Goal: Find specific page/section: Find specific page/section

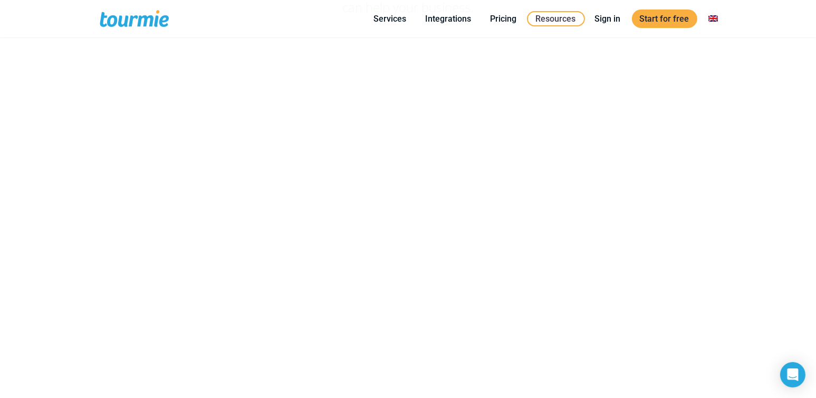
scroll to position [105, 0]
click at [141, 20] on span at bounding box center [143, 18] width 87 height 25
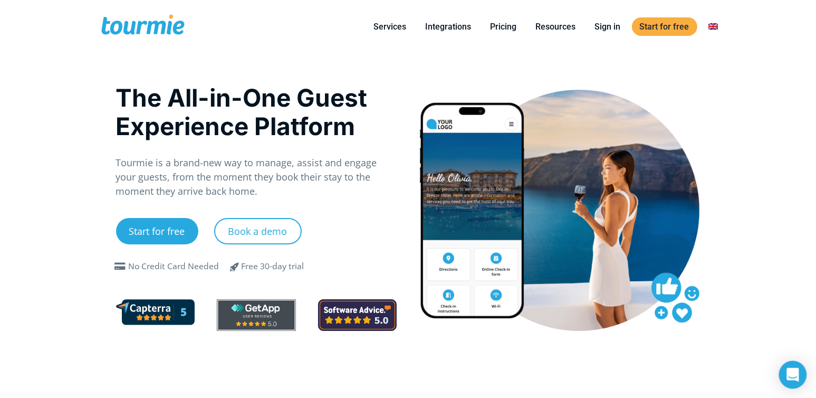
click at [793, 375] on icon "Open Intercom Messenger" at bounding box center [793, 375] width 12 height 14
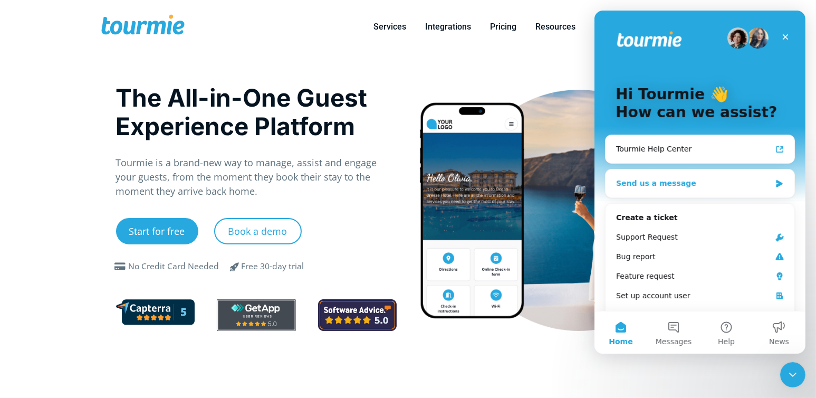
click at [724, 180] on div "Send us a message" at bounding box center [693, 183] width 155 height 11
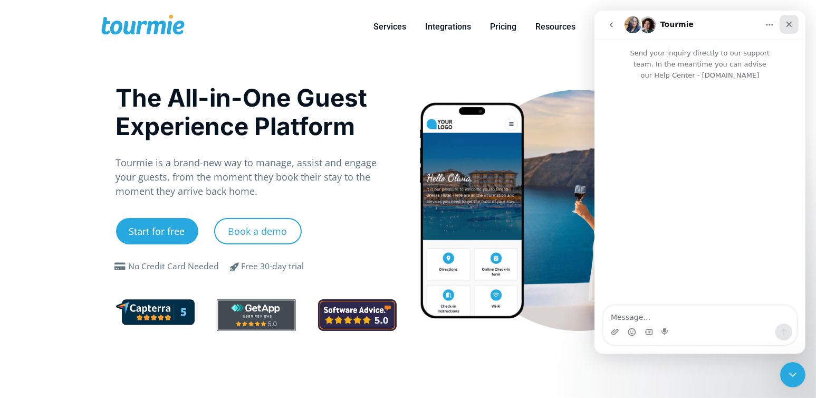
click at [792, 27] on icon "Close" at bounding box center [788, 24] width 8 height 8
